Goal: Information Seeking & Learning: Find specific fact

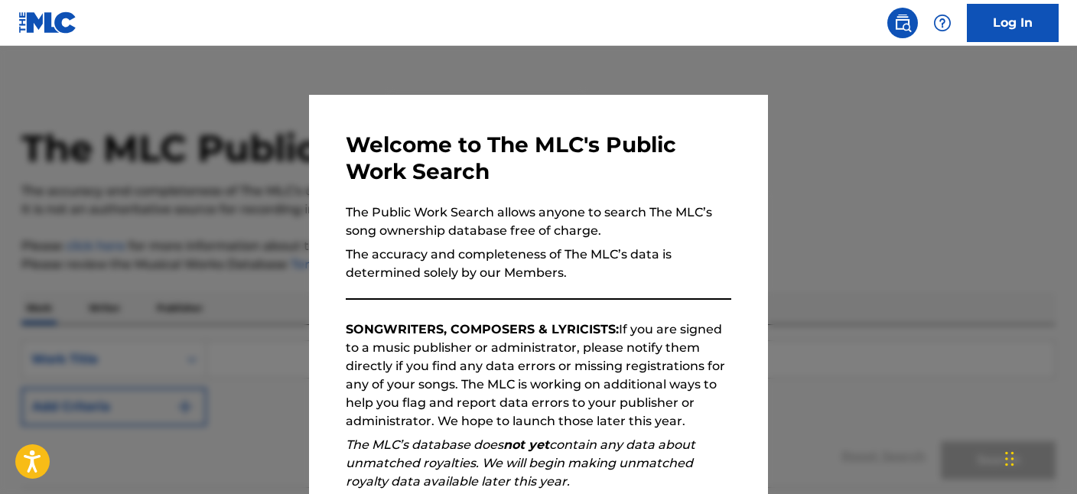
scroll to position [122, 0]
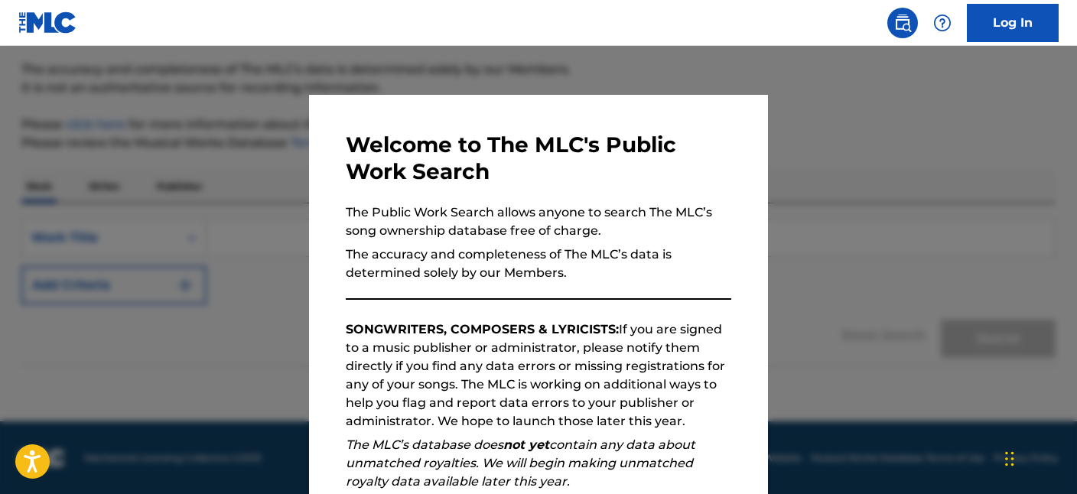
click at [727, 337] on p "SONGWRITERS, COMPOSERS & LYRICISTS: If you are signed to a music publisher or a…" at bounding box center [538, 375] width 385 height 110
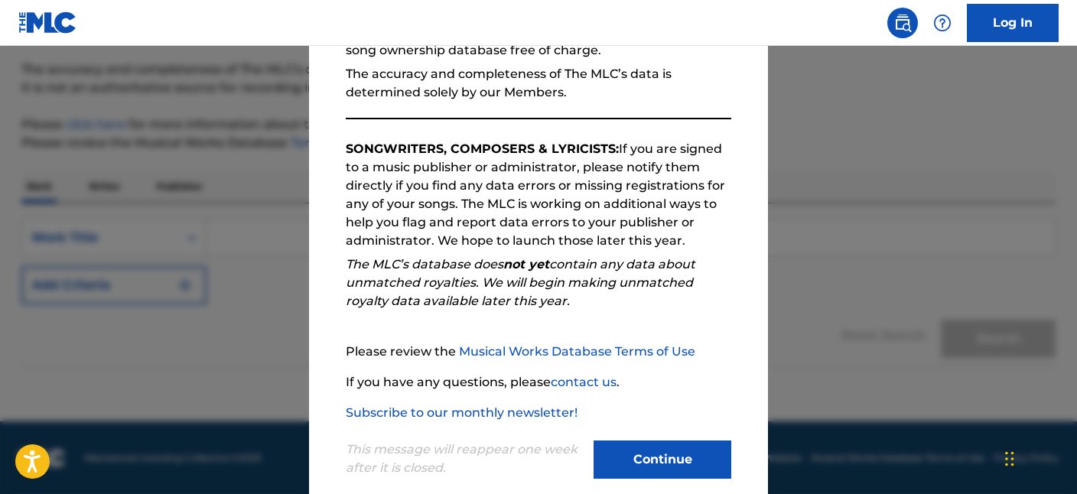
scroll to position [205, 0]
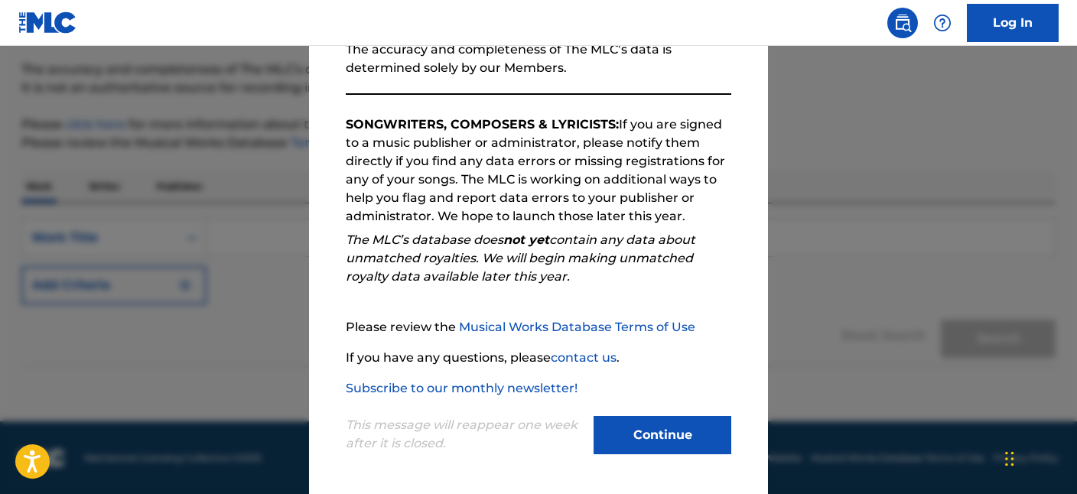
click at [676, 428] on button "Continue" at bounding box center [663, 435] width 138 height 38
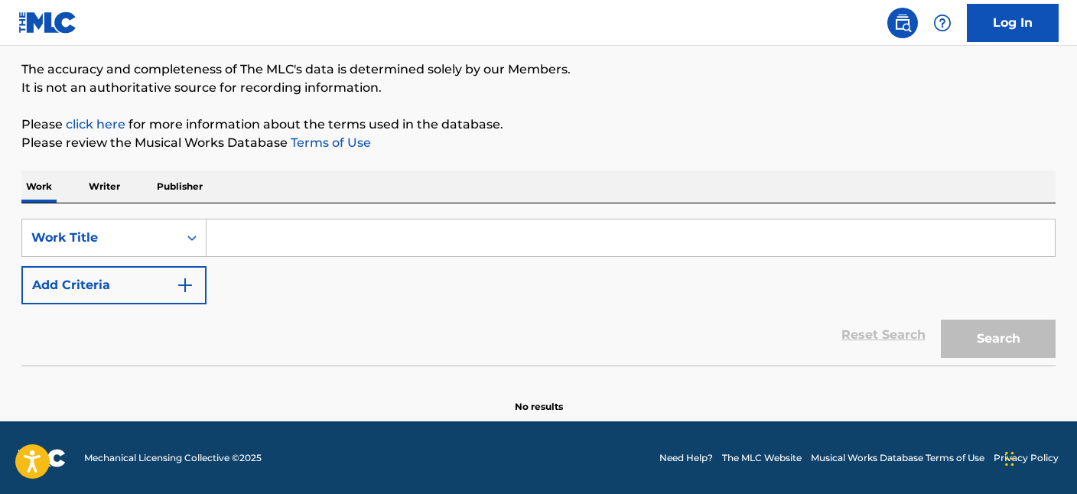
click at [96, 180] on p "Writer" at bounding box center [104, 187] width 41 height 32
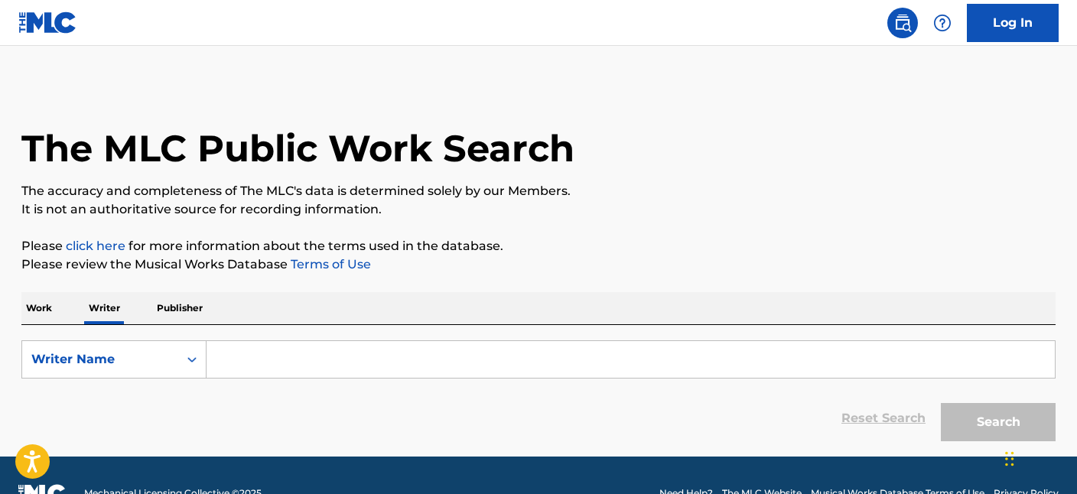
click at [287, 354] on input "Search Form" at bounding box center [631, 359] width 848 height 37
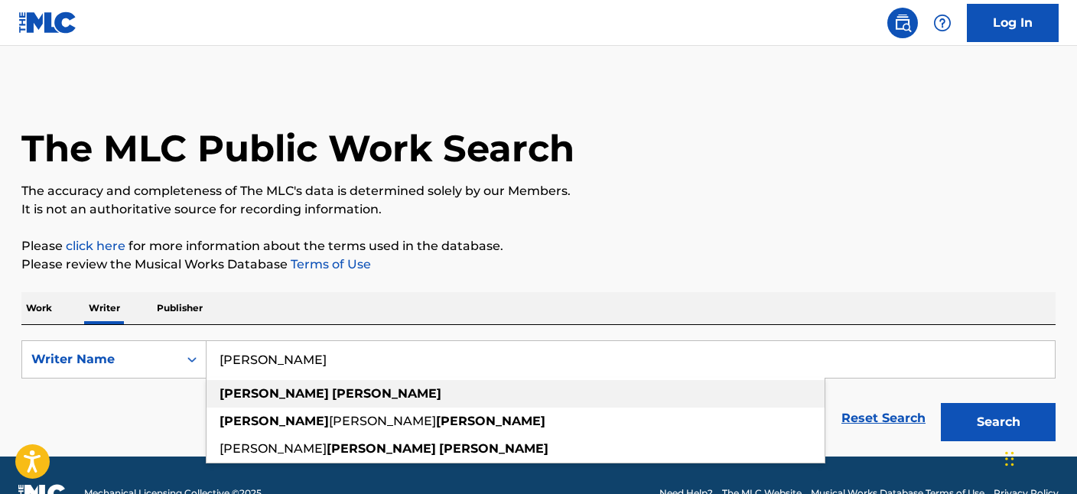
click at [332, 399] on strong "[PERSON_NAME]" at bounding box center [386, 393] width 109 height 15
type input "[PERSON_NAME]"
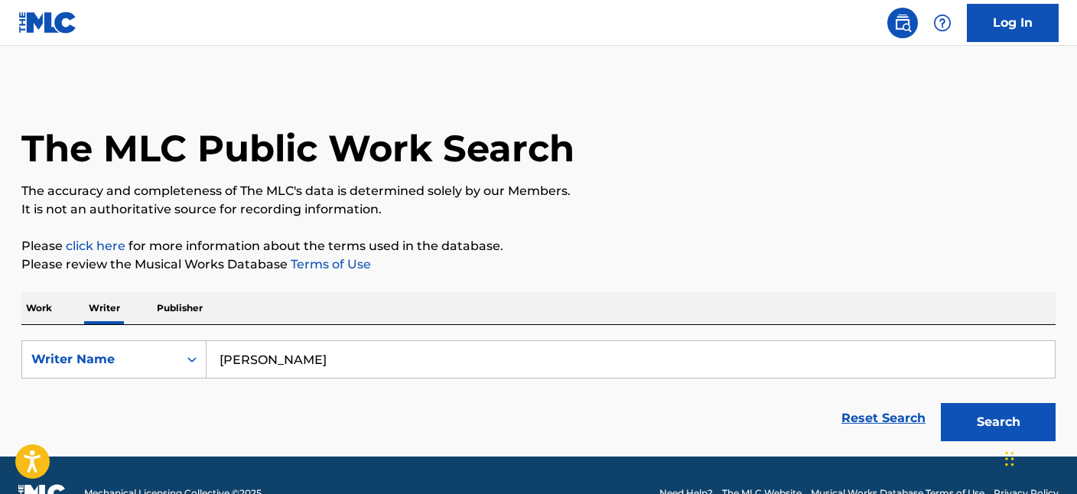
click at [977, 418] on button "Search" at bounding box center [998, 422] width 115 height 38
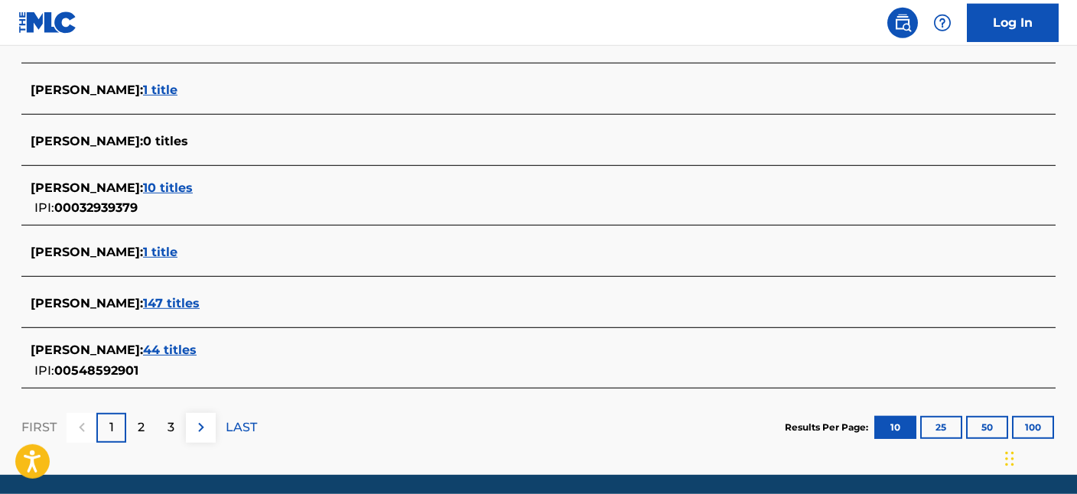
scroll to position [626, 0]
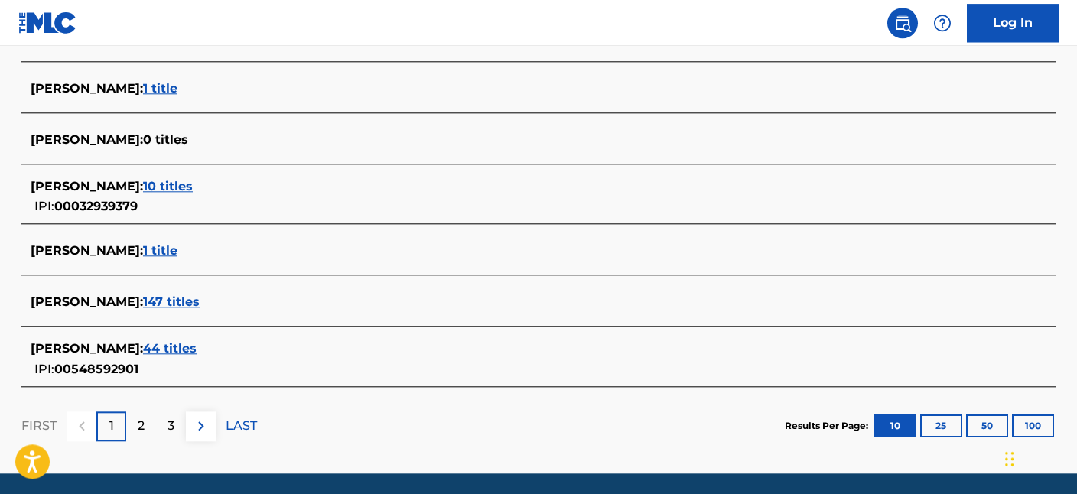
click at [180, 353] on span "44 titles" at bounding box center [170, 348] width 54 height 15
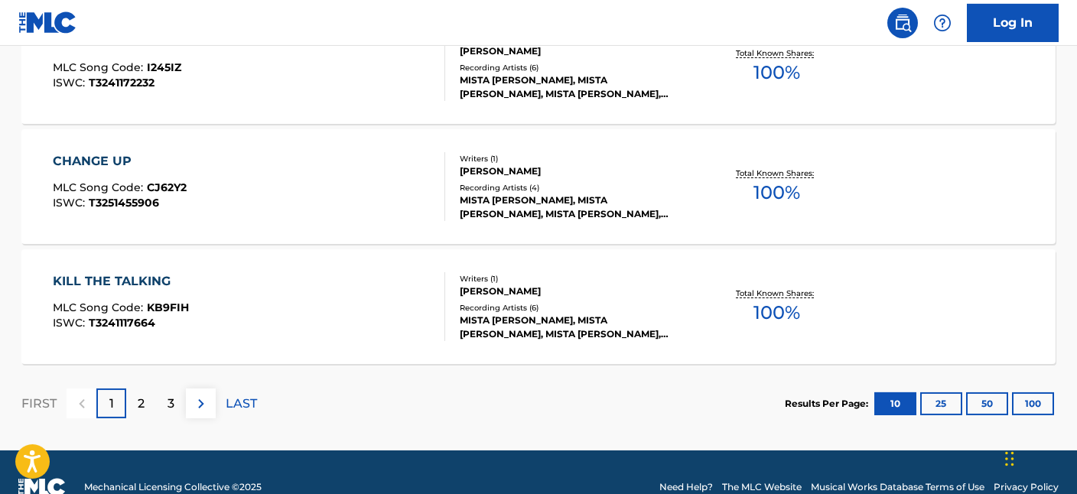
scroll to position [1352, 0]
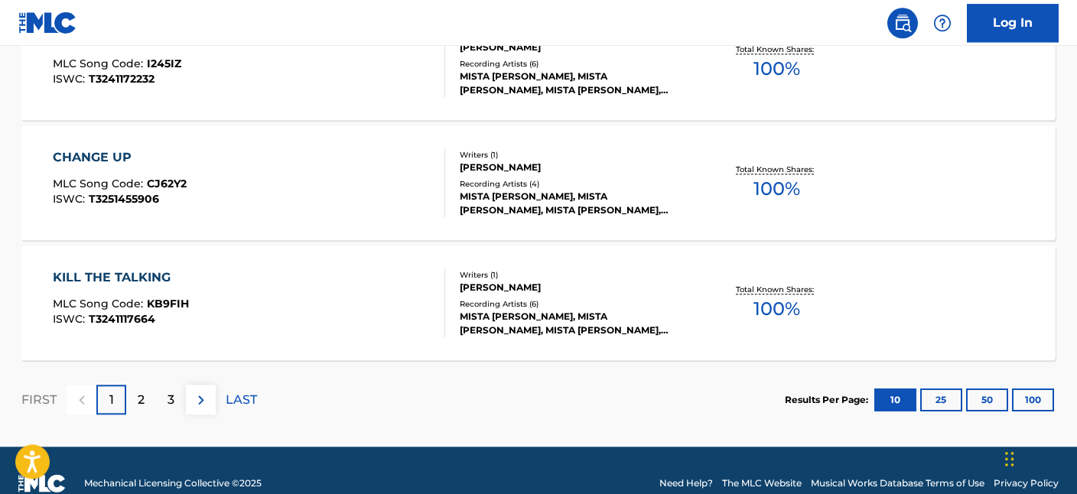
click at [938, 393] on button "25" at bounding box center [941, 400] width 42 height 23
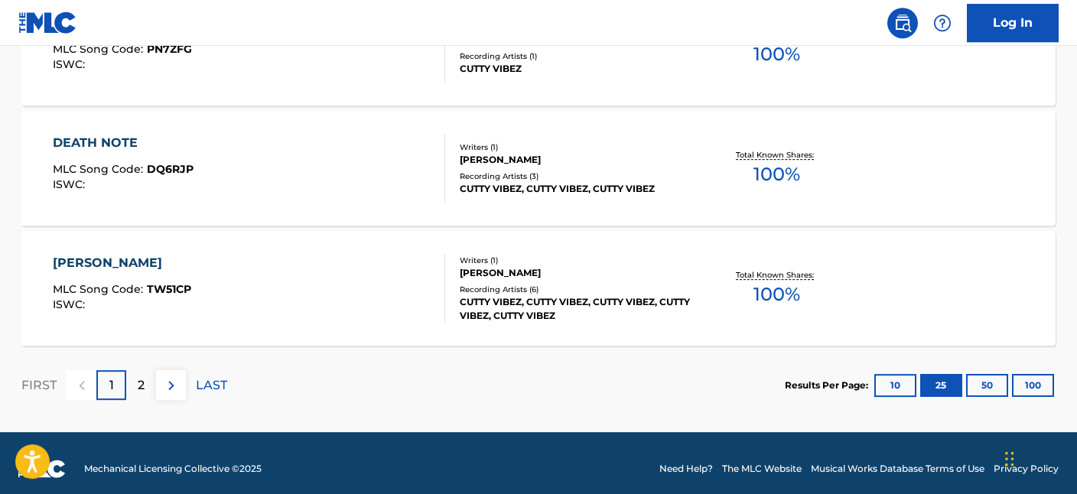
scroll to position [3174, 0]
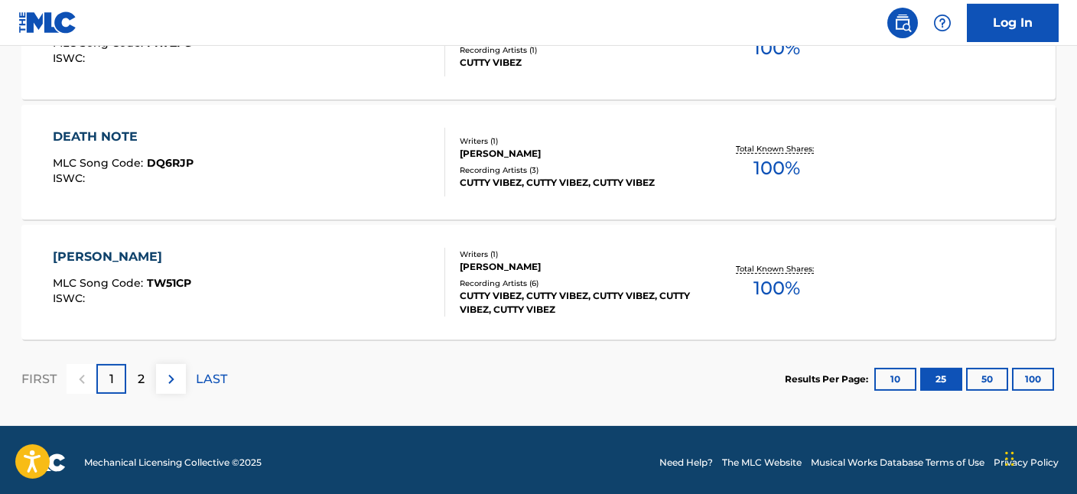
click at [982, 366] on div "Results Per Page: 10 25 50 100" at bounding box center [920, 379] width 271 height 72
click at [998, 374] on button "50" at bounding box center [987, 379] width 42 height 23
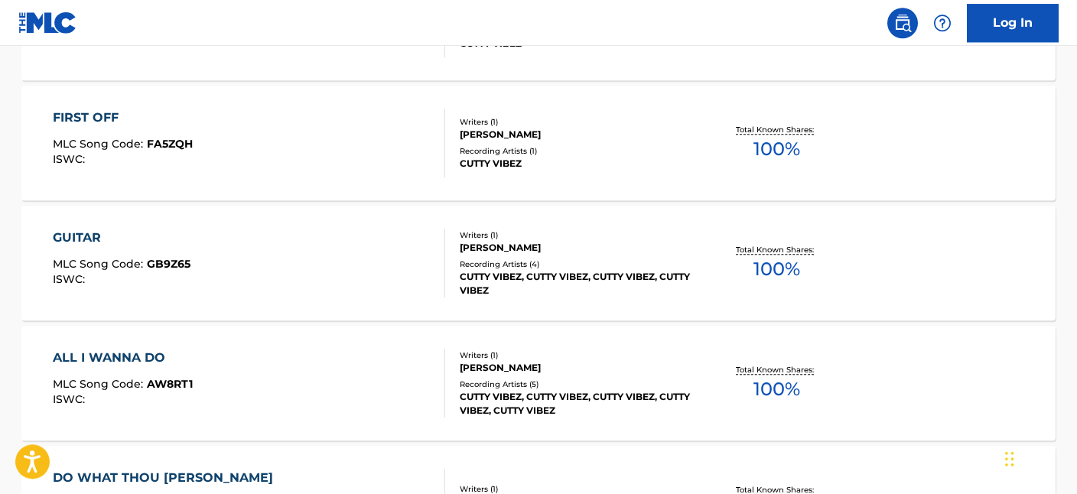
scroll to position [4334, 0]
